Goal: Information Seeking & Learning: Learn about a topic

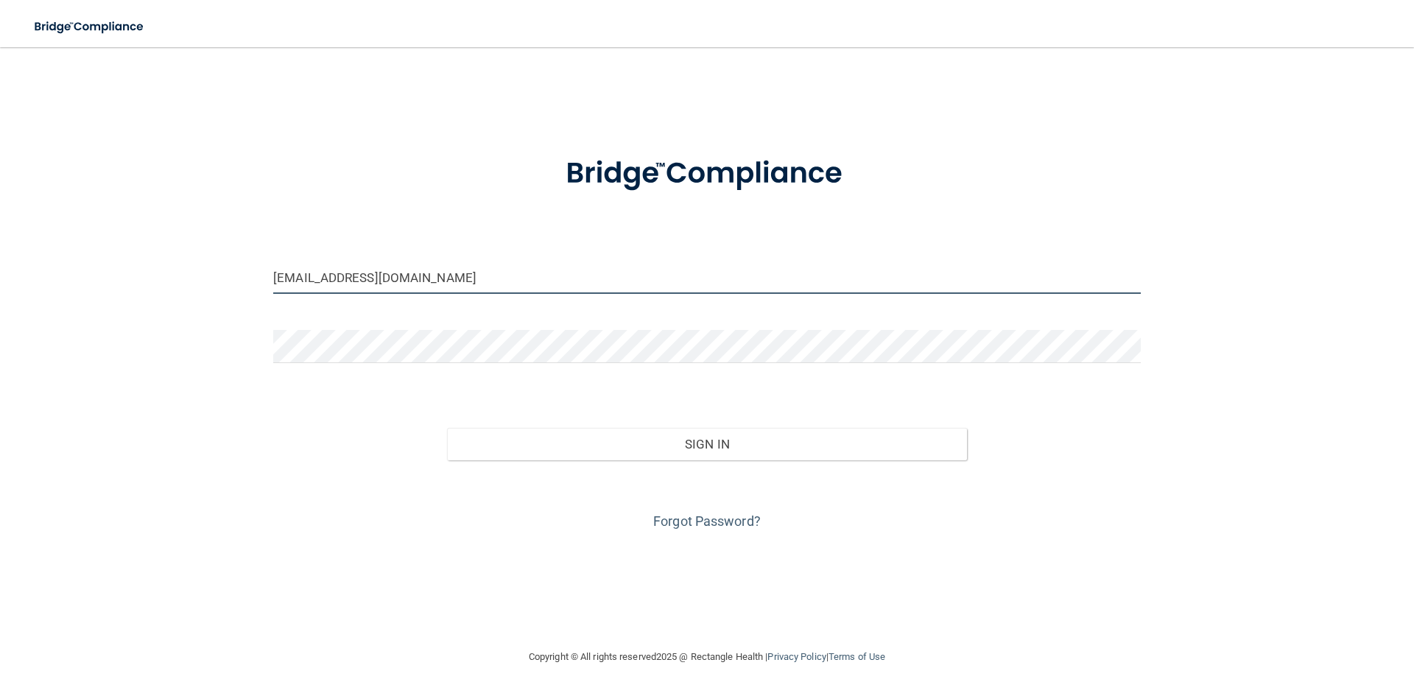
drag, startPoint x: 325, startPoint y: 280, endPoint x: 230, endPoint y: 279, distance: 95.7
click at [236, 281] on div "[EMAIL_ADDRESS][DOMAIN_NAME] Invalid email/password. You don't have permission …" at bounding box center [706, 347] width 1355 height 571
drag, startPoint x: 286, startPoint y: 278, endPoint x: 234, endPoint y: 288, distance: 53.1
click at [236, 289] on div "[EMAIL_ADDRESS][DOMAIN_NAME] Invalid email/password. You don't have permission …" at bounding box center [706, 347] width 1355 height 571
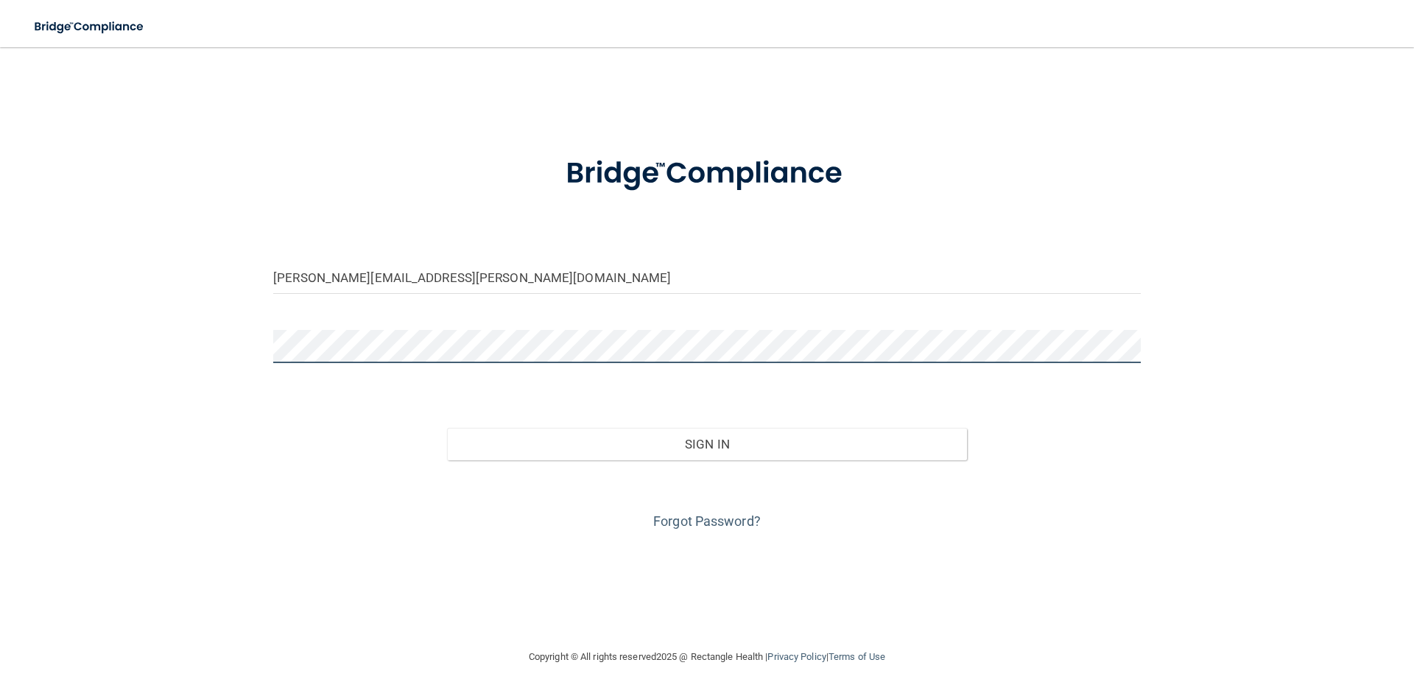
click at [235, 345] on div "[PERSON_NAME][EMAIL_ADDRESS][PERSON_NAME][DOMAIN_NAME] Invalid email/password. …" at bounding box center [706, 347] width 1355 height 571
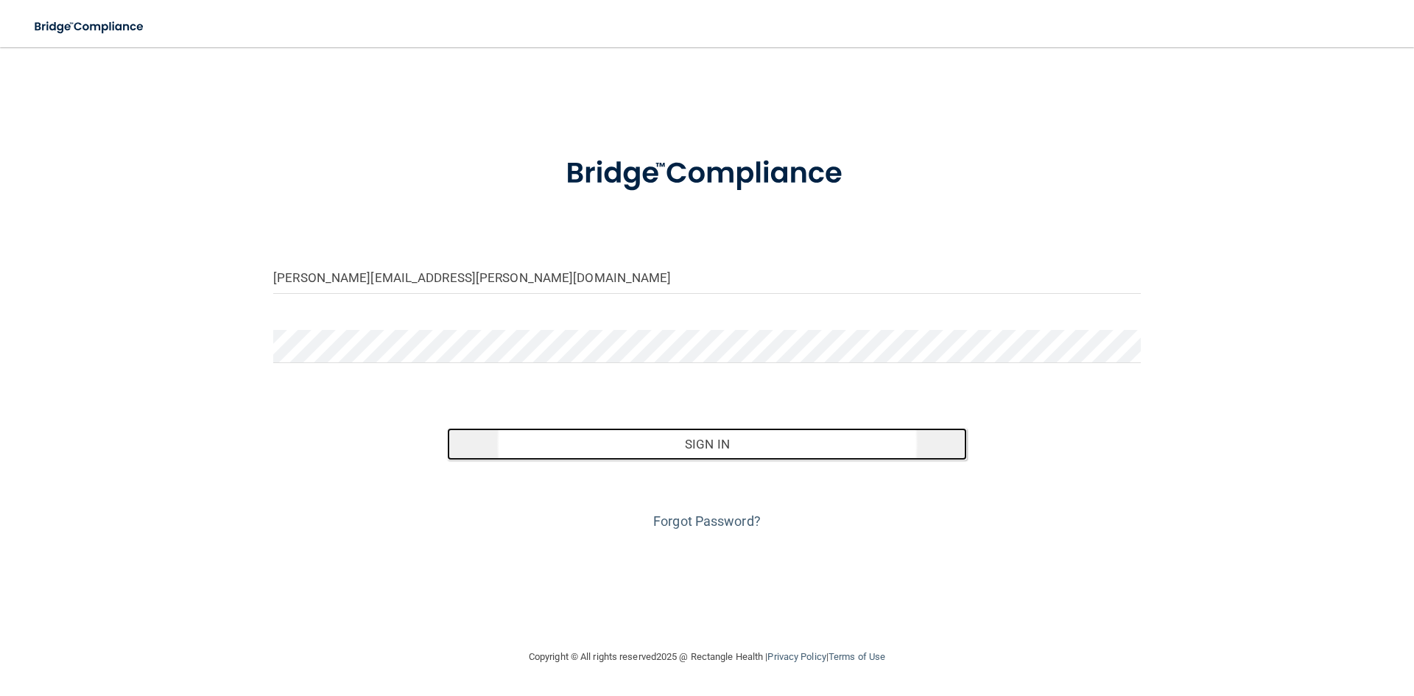
click at [735, 444] on button "Sign In" at bounding box center [707, 444] width 521 height 32
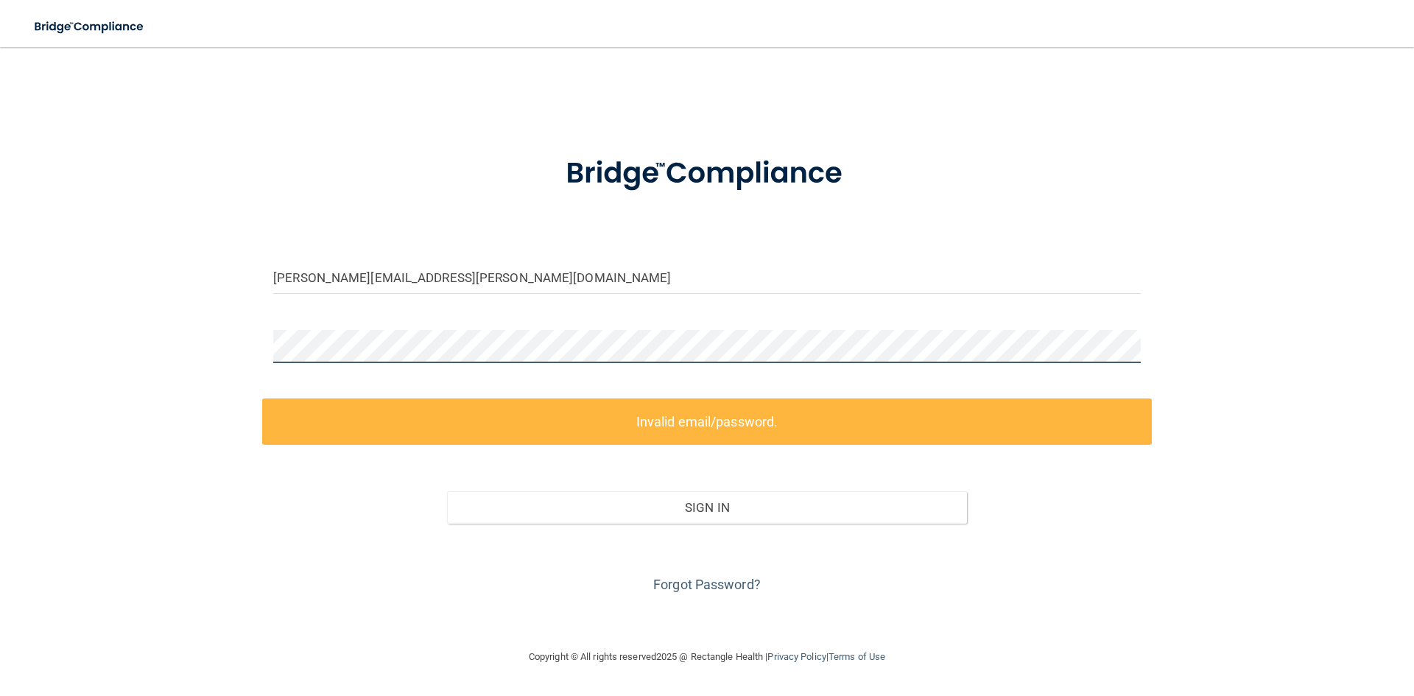
click at [217, 353] on div "[PERSON_NAME][EMAIL_ADDRESS][PERSON_NAME][DOMAIN_NAME] Invalid email/password. …" at bounding box center [706, 347] width 1355 height 571
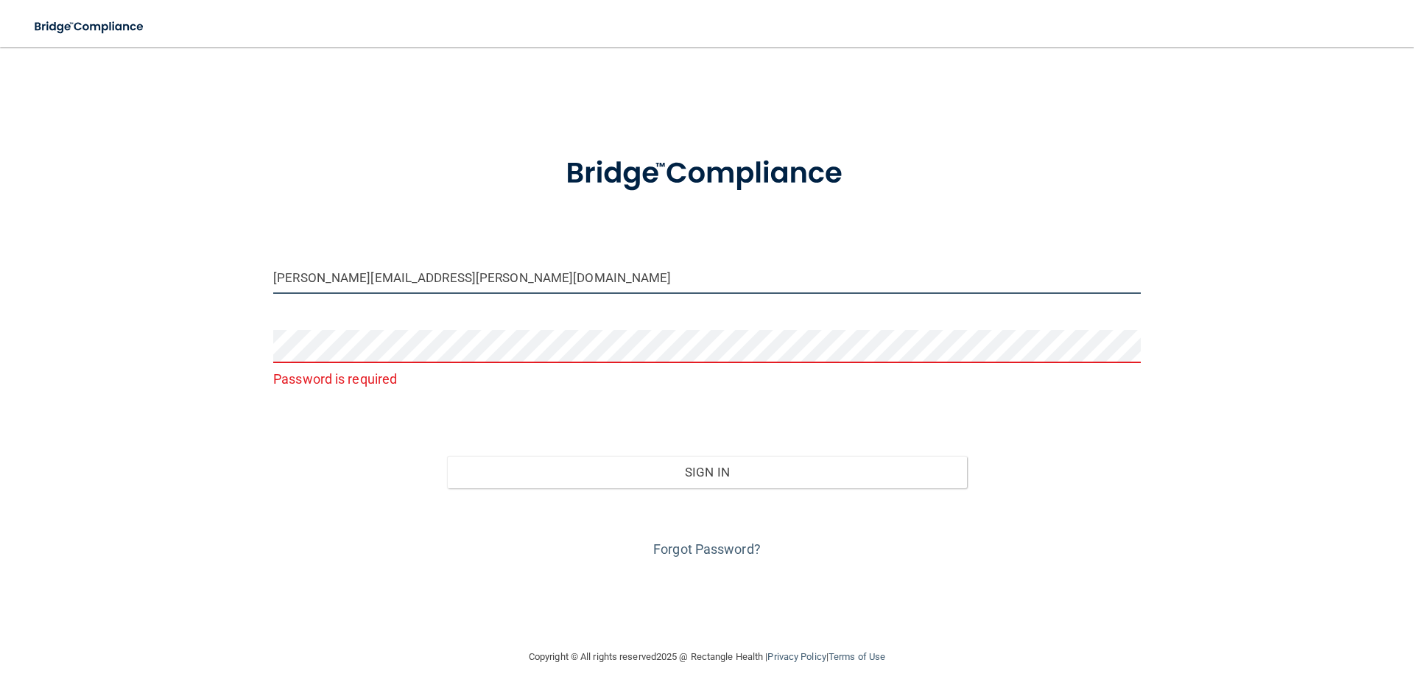
drag, startPoint x: 444, startPoint y: 289, endPoint x: 0, endPoint y: 213, distance: 450.4
click at [0, 213] on main "[PERSON_NAME][EMAIL_ADDRESS][PERSON_NAME][DOMAIN_NAME] Password is required Inv…" at bounding box center [707, 371] width 1414 height 649
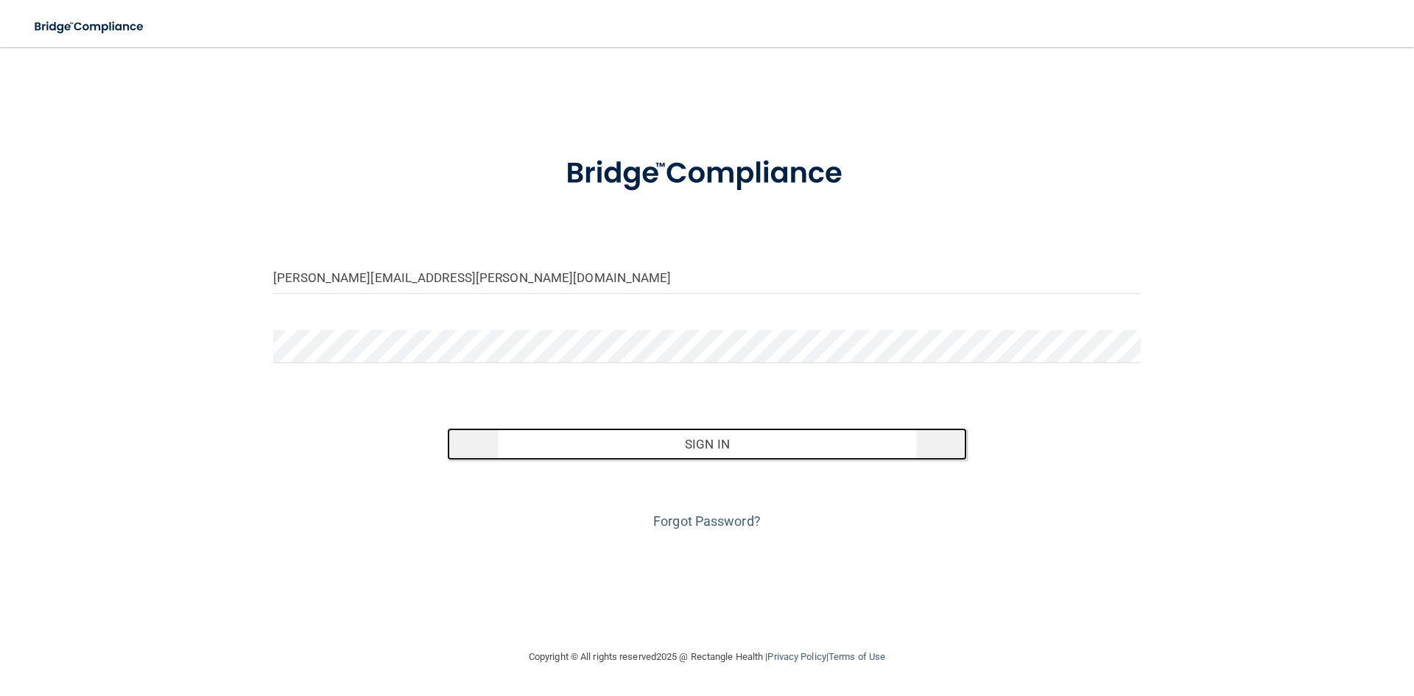
click at [738, 445] on button "Sign In" at bounding box center [707, 444] width 521 height 32
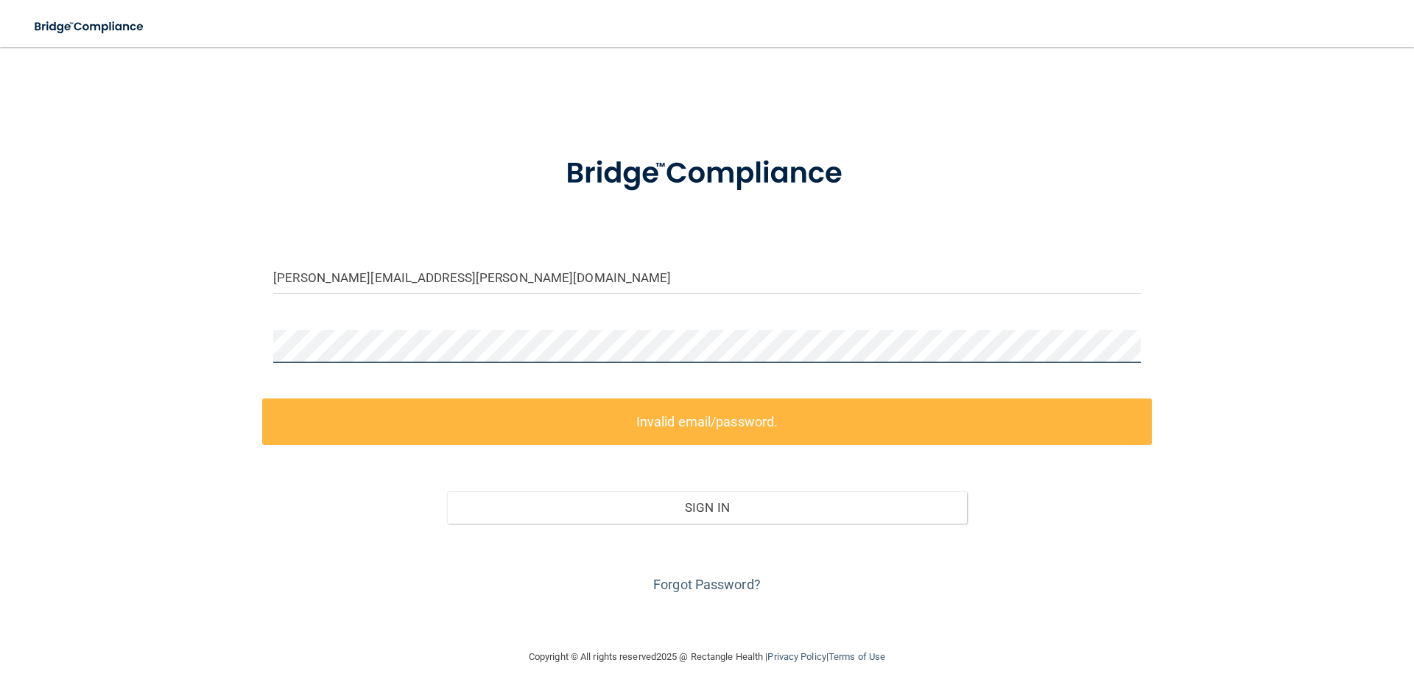
click at [194, 337] on div "[PERSON_NAME][EMAIL_ADDRESS][PERSON_NAME][DOMAIN_NAME] Invalid email/password. …" at bounding box center [706, 347] width 1355 height 571
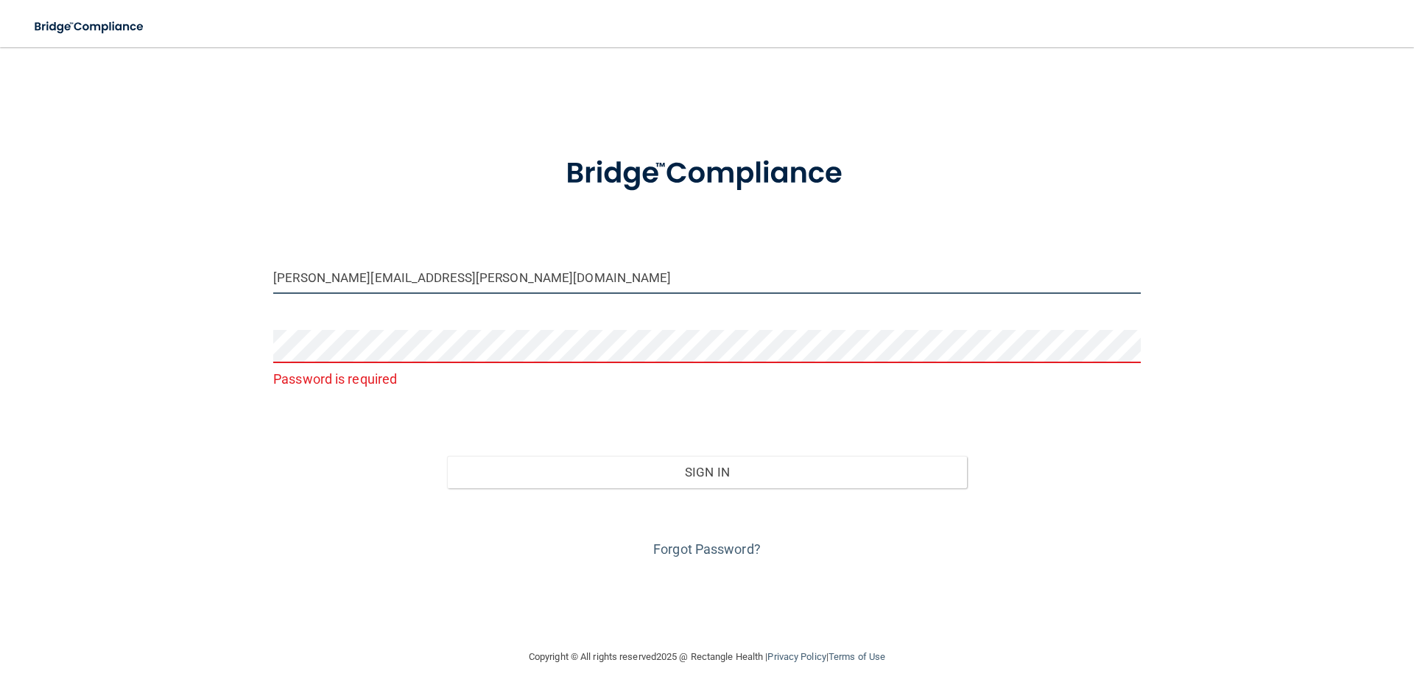
click at [518, 283] on input "[PERSON_NAME][EMAIL_ADDRESS][PERSON_NAME][DOMAIN_NAME]" at bounding box center [706, 277] width 867 height 33
type input "[PERSON_NAME][EMAIL_ADDRESS][PERSON_NAME][DOMAIN_NAME]"
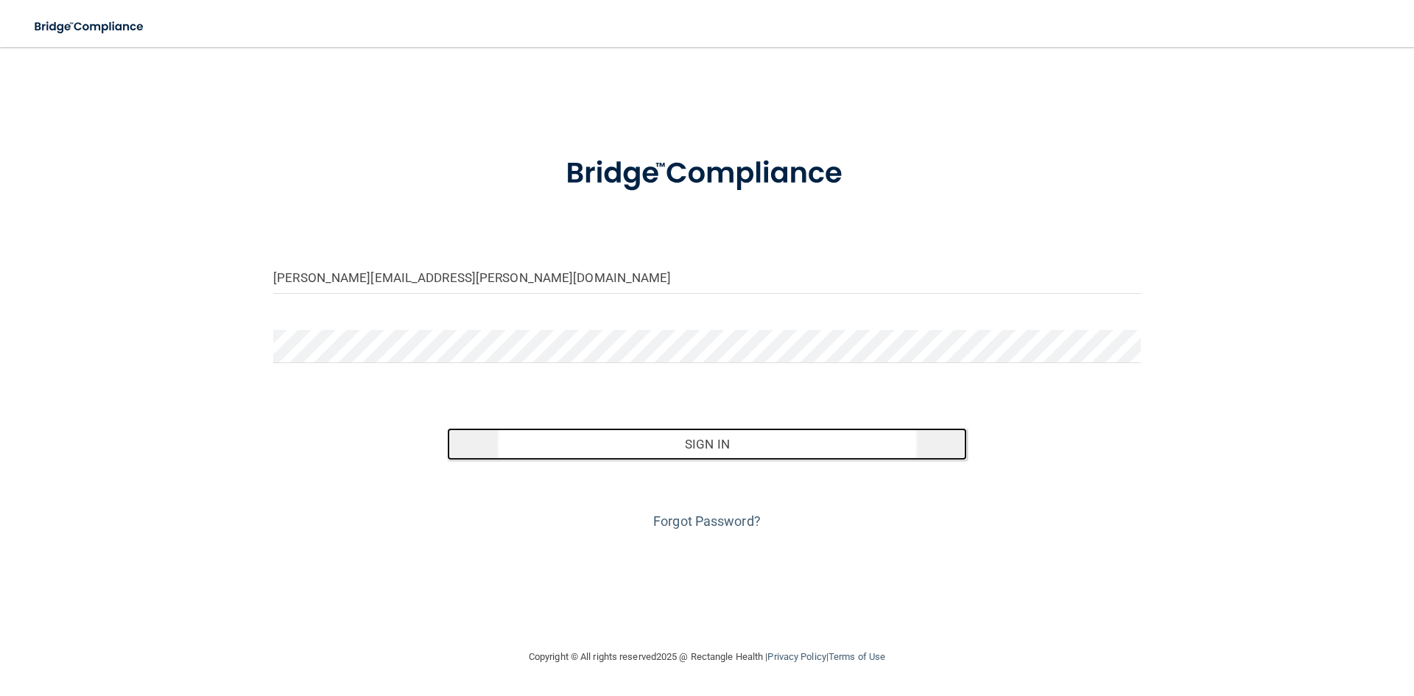
click at [736, 448] on button "Sign In" at bounding box center [707, 444] width 521 height 32
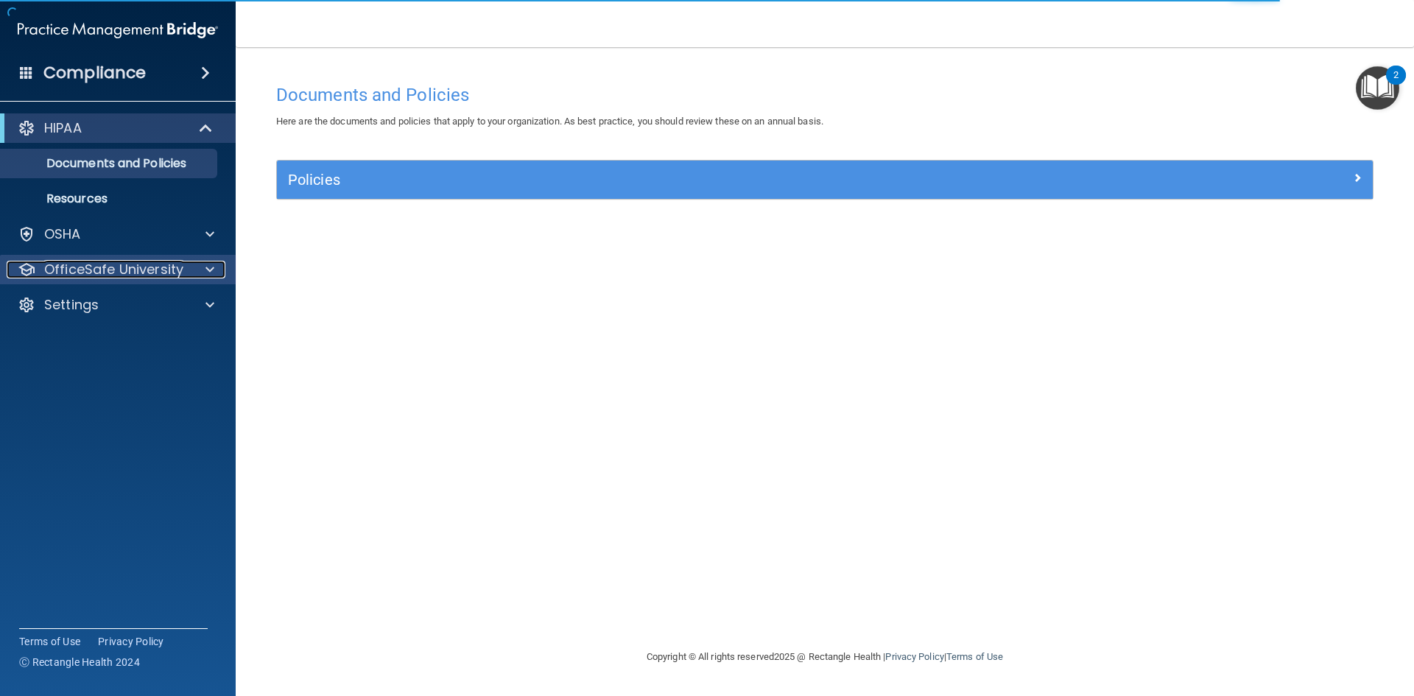
click at [182, 278] on div "OfficeSafe University" at bounding box center [98, 270] width 183 height 18
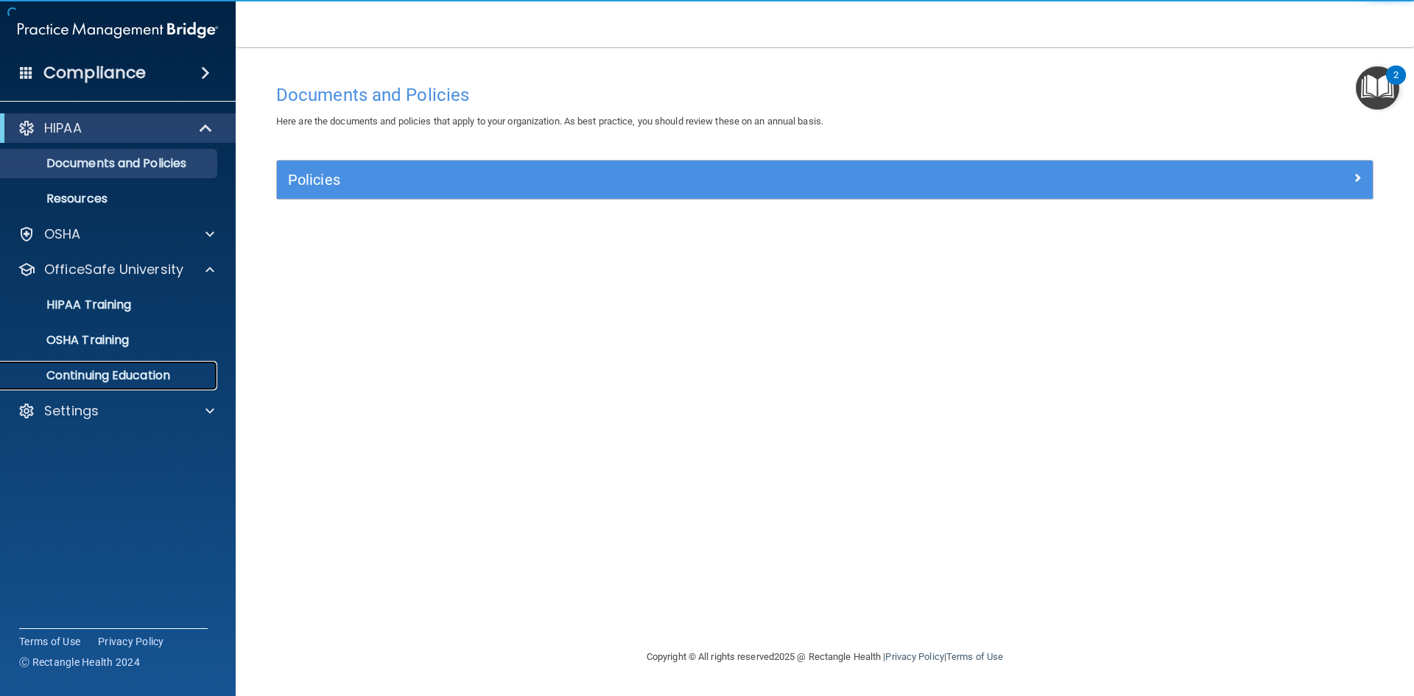
click at [149, 373] on p "Continuing Education" at bounding box center [110, 375] width 201 height 15
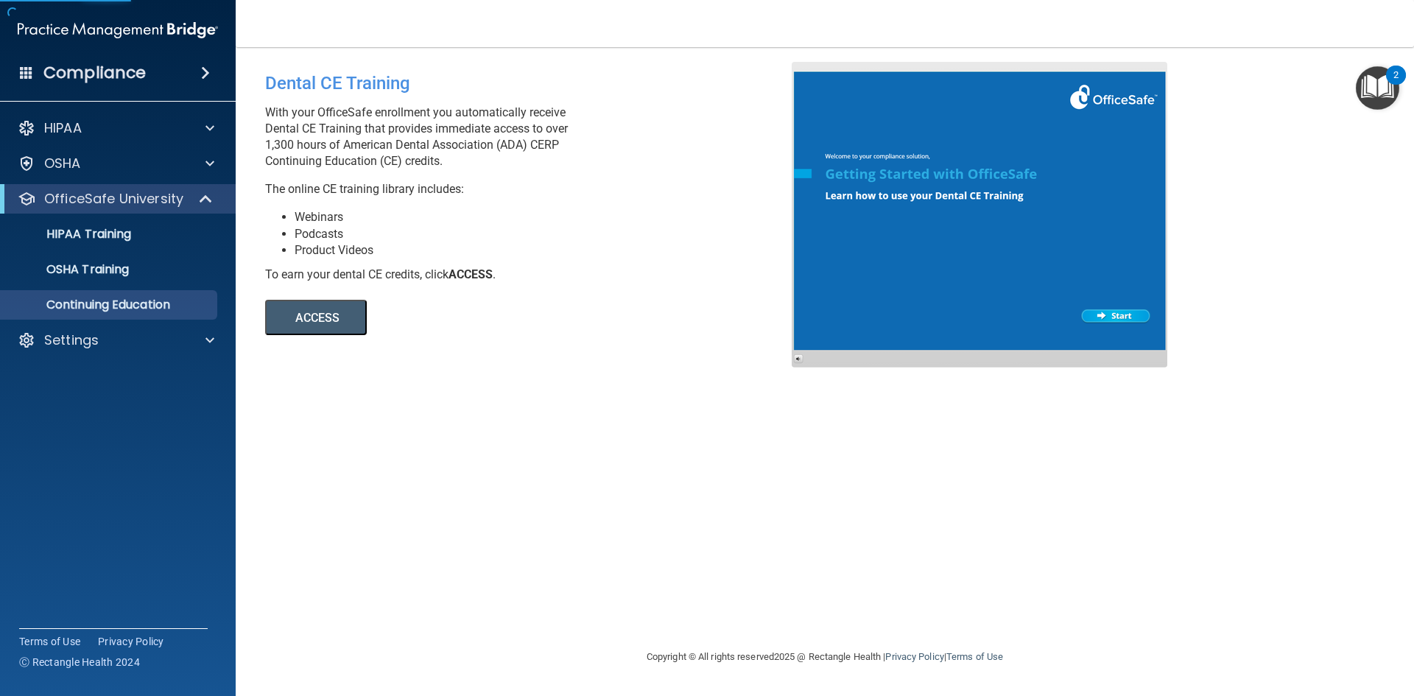
click at [324, 319] on button "ACCESS" at bounding box center [316, 317] width 102 height 35
